Goal: Transaction & Acquisition: Purchase product/service

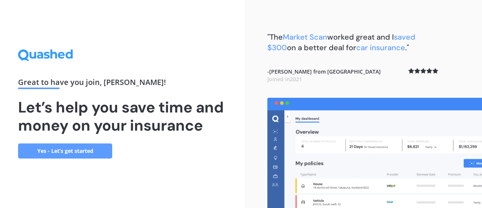
click at [53, 151] on link "Yes - Let’s get started" at bounding box center [65, 150] width 94 height 15
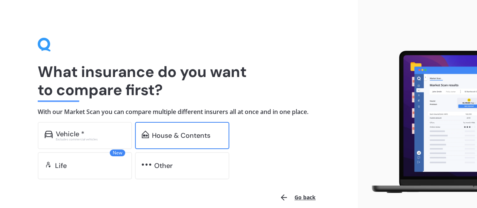
click at [182, 134] on div "House & Contents" at bounding box center [181, 136] width 58 height 8
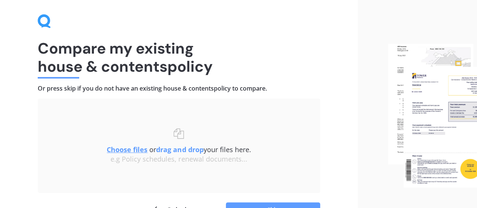
scroll to position [70, 0]
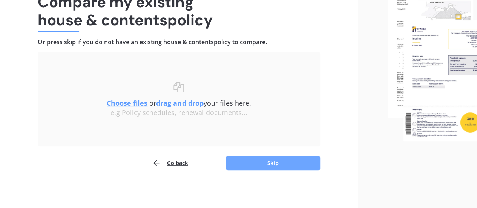
click at [272, 164] on button "Skip" at bounding box center [273, 163] width 94 height 14
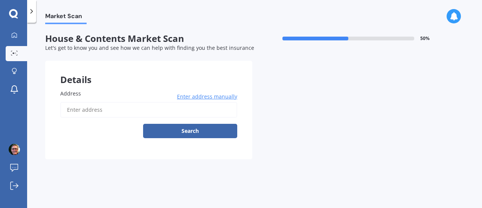
click at [108, 107] on input "Address" at bounding box center [148, 110] width 177 height 16
type input "[STREET_ADDRESS]"
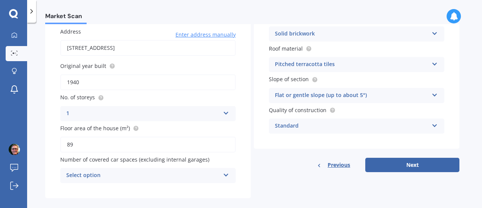
scroll to position [72, 0]
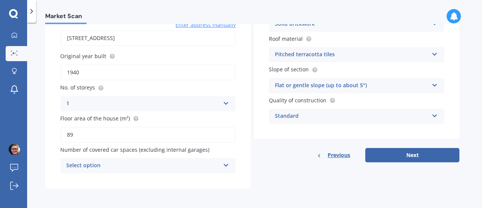
click at [224, 165] on icon at bounding box center [226, 163] width 6 height 5
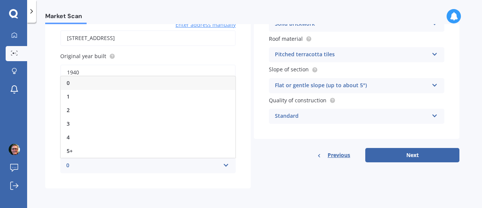
click at [200, 83] on div "0" at bounding box center [148, 83] width 175 height 14
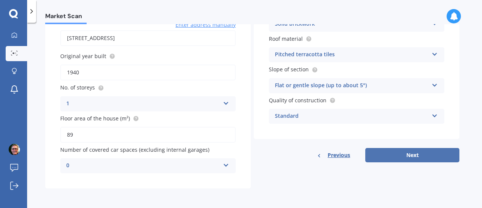
click at [409, 155] on button "Next" at bounding box center [413, 155] width 94 height 14
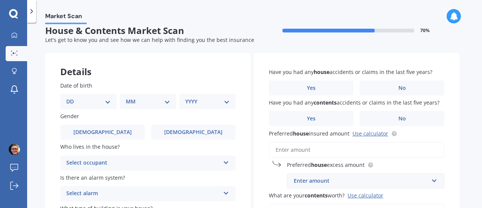
scroll to position [0, 0]
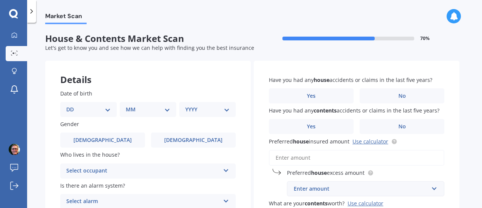
click at [106, 108] on select "DD 01 02 03 04 05 06 07 08 09 10 11 12 13 14 15 16 17 18 19 20 21 22 23 24 25 2…" at bounding box center [88, 109] width 44 height 8
select select "25"
click at [72, 105] on select "DD 01 02 03 04 05 06 07 08 09 10 11 12 13 14 15 16 17 18 19 20 21 22 23 24 25 2…" at bounding box center [88, 109] width 44 height 8
click at [147, 109] on select "MM 01 02 03 04 05 06 07 08 09 10 11 12" at bounding box center [149, 109] width 41 height 8
select select "03"
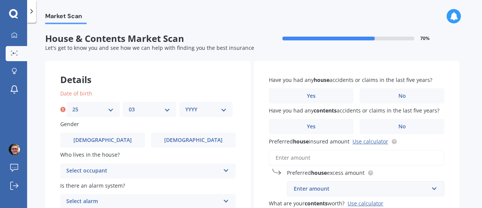
click at [129, 105] on select "MM 01 02 03 04 05 06 07 08 09 10 11 12" at bounding box center [149, 109] width 41 height 8
click at [209, 109] on select "YYYY 2009 2008 2007 2006 2005 2004 2003 2002 2001 2000 1999 1998 1997 1996 1995…" at bounding box center [205, 109] width 41 height 8
select select "1964"
click at [185, 105] on select "YYYY 2009 2008 2007 2006 2005 2004 2003 2002 2001 2000 1999 1998 1997 1996 1995…" at bounding box center [205, 109] width 41 height 8
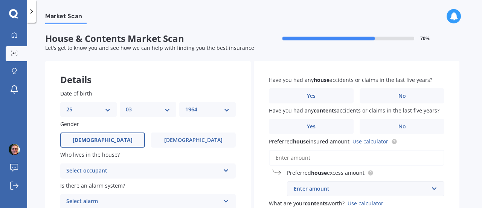
click at [131, 135] on label "[DEMOGRAPHIC_DATA]" at bounding box center [102, 139] width 85 height 15
click at [0, 0] on input "[DEMOGRAPHIC_DATA]" at bounding box center [0, 0] width 0 height 0
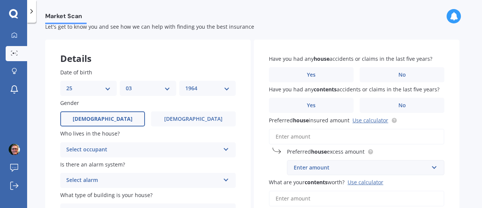
scroll to position [38, 0]
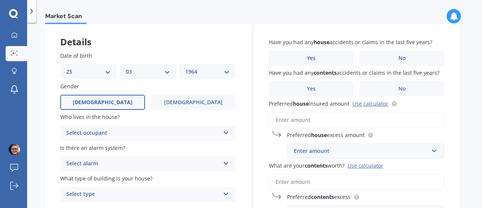
click at [131, 135] on div "Select occupant" at bounding box center [143, 133] width 154 height 9
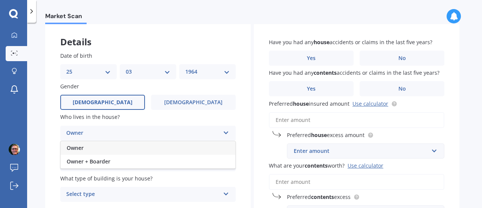
click at [123, 147] on div "Owner" at bounding box center [148, 148] width 175 height 14
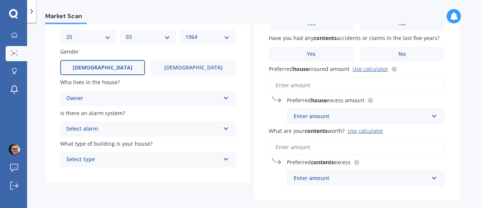
scroll to position [109, 0]
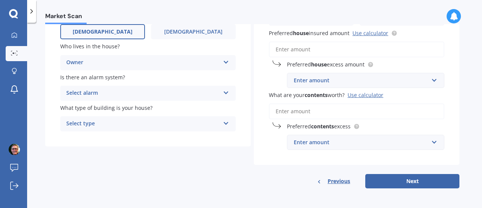
click at [130, 92] on div "Select alarm" at bounding box center [143, 93] width 154 height 9
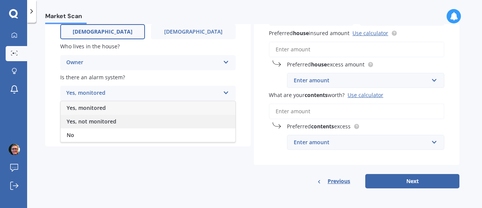
click at [109, 119] on span "Yes, not monitored" at bounding box center [92, 121] width 50 height 7
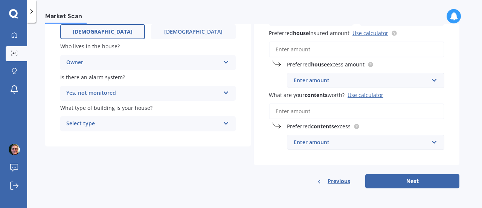
click at [110, 123] on div "Select type" at bounding box center [143, 123] width 154 height 9
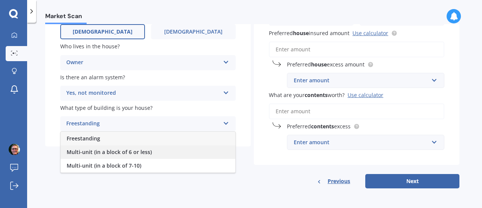
click at [103, 150] on span "Multi-unit (in a block of 6 or less)" at bounding box center [109, 151] width 85 height 7
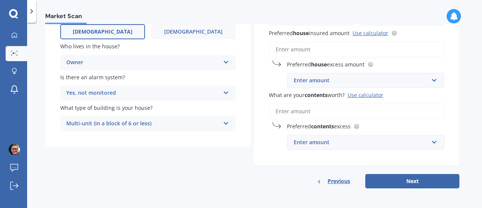
scroll to position [0, 0]
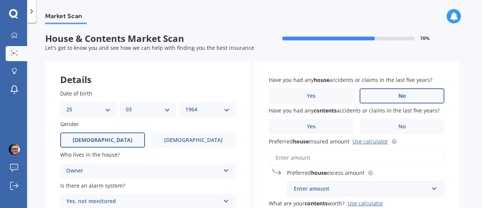
click at [385, 97] on label "No" at bounding box center [402, 95] width 85 height 15
click at [0, 0] on input "No" at bounding box center [0, 0] width 0 height 0
click at [399, 125] on span "No" at bounding box center [403, 126] width 8 height 6
click at [0, 0] on input "No" at bounding box center [0, 0] width 0 height 0
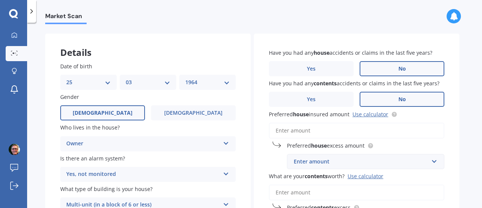
scroll to position [38, 0]
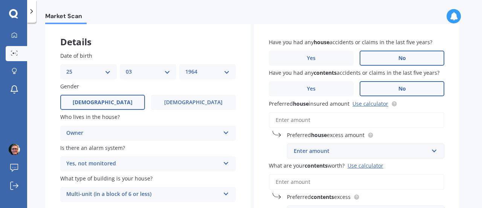
click at [328, 119] on input "Preferred house insured amount Use calculator" at bounding box center [357, 120] width 176 height 16
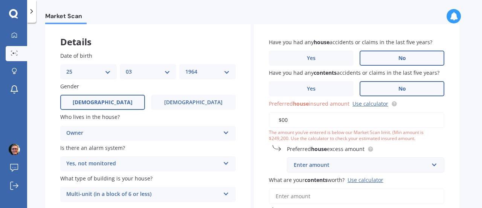
type input "$0"
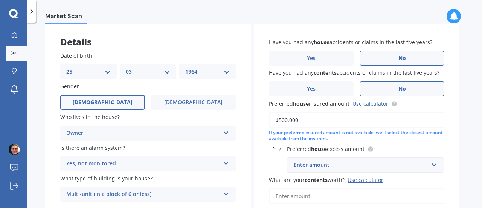
type input "$500,000"
click at [431, 167] on input "text" at bounding box center [363, 165] width 151 height 14
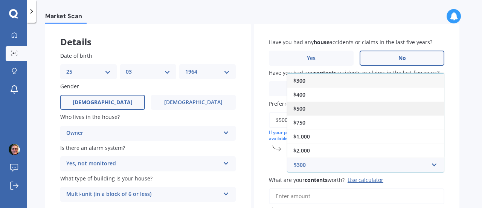
click at [365, 104] on div "$500" at bounding box center [366, 108] width 157 height 14
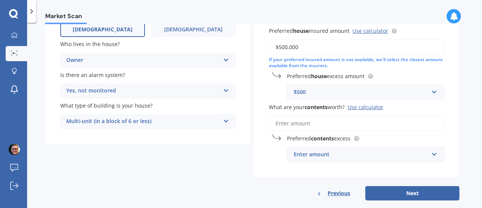
scroll to position [113, 0]
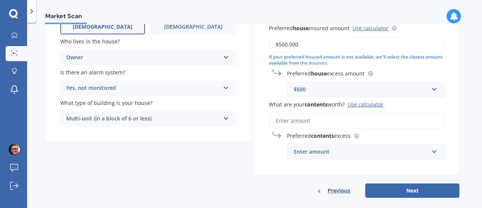
click at [305, 120] on input "What are your contents worth? Use calculator" at bounding box center [357, 121] width 176 height 16
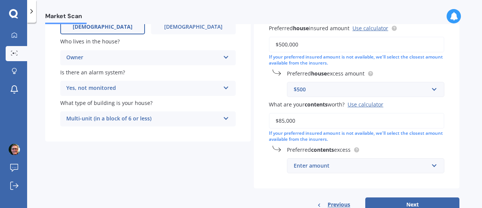
type input "$85,000"
click at [332, 164] on div "Enter amount" at bounding box center [361, 165] width 135 height 8
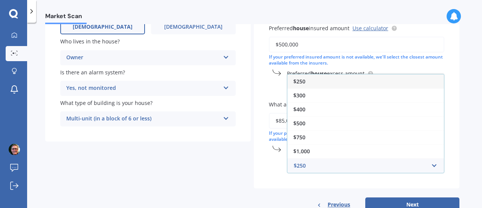
click at [342, 84] on div "$250" at bounding box center [366, 81] width 157 height 14
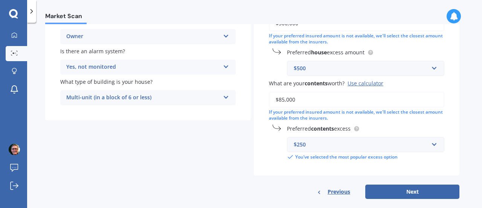
scroll to position [145, 0]
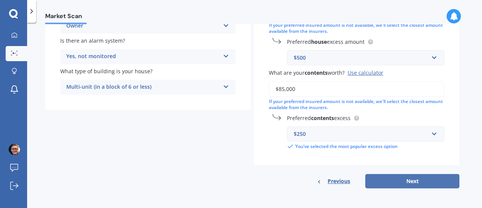
click at [417, 180] on button "Next" at bounding box center [413, 181] width 94 height 14
select select "25"
select select "03"
select select "1964"
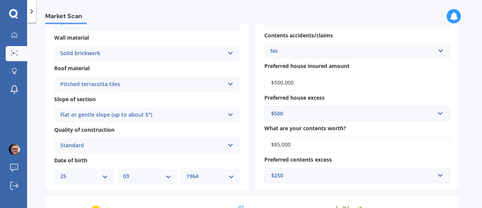
scroll to position [298, 0]
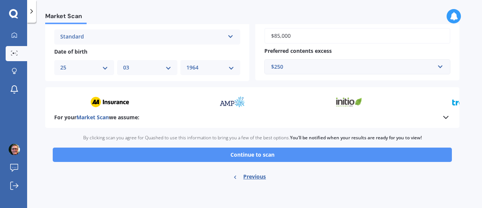
click at [249, 156] on button "Continue to scan" at bounding box center [252, 154] width 399 height 14
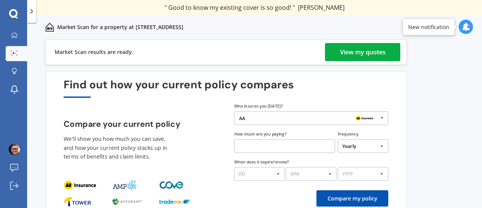
click at [358, 49] on div "View my quotes" at bounding box center [363, 52] width 46 height 18
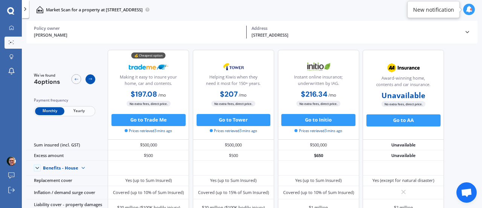
click at [90, 78] on icon at bounding box center [90, 78] width 5 height 5
click at [76, 76] on div at bounding box center [77, 79] width 10 height 10
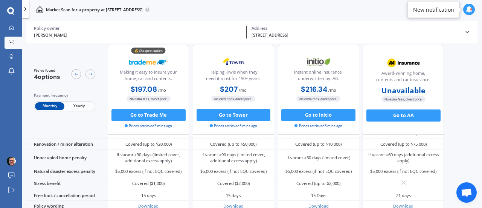
scroll to position [367, 0]
